Goal: Information Seeking & Learning: Find specific fact

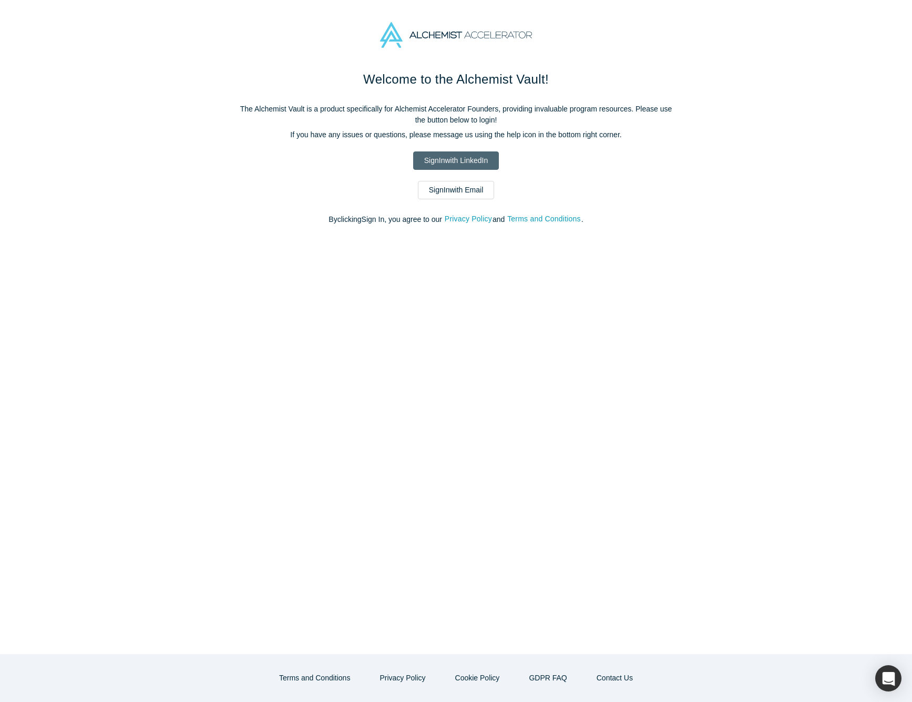
click at [463, 162] on link "Sign In with LinkedIn" at bounding box center [456, 160] width 86 height 18
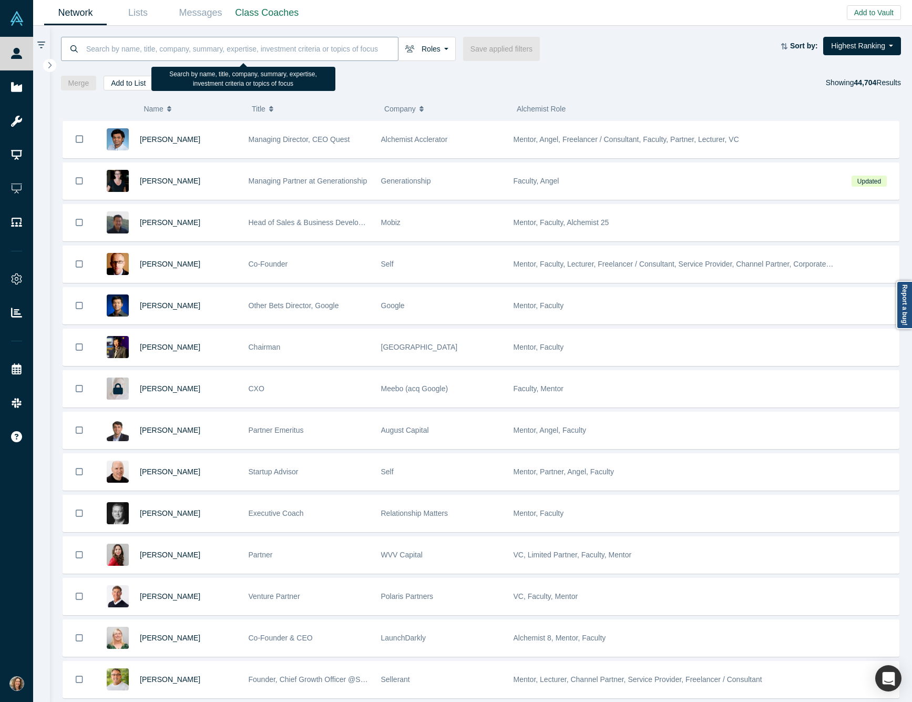
click at [276, 47] on input at bounding box center [241, 48] width 313 height 25
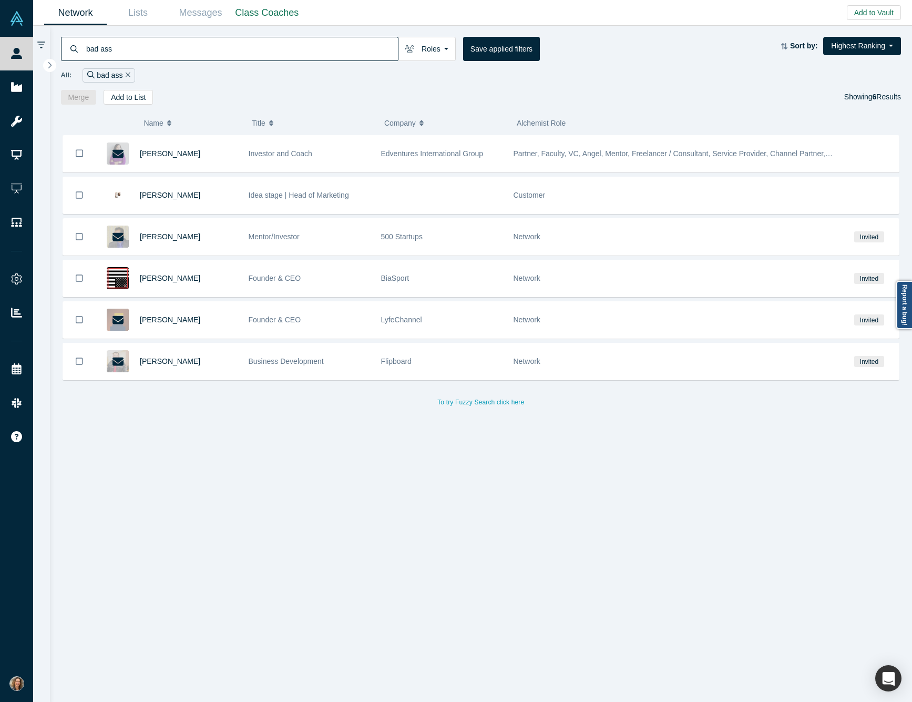
type input "bad ass"
